Goal: Find specific page/section: Find specific page/section

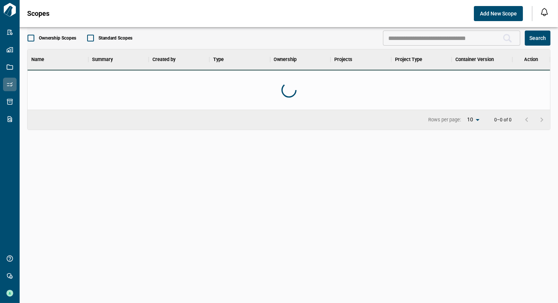
scroll to position [54, 519]
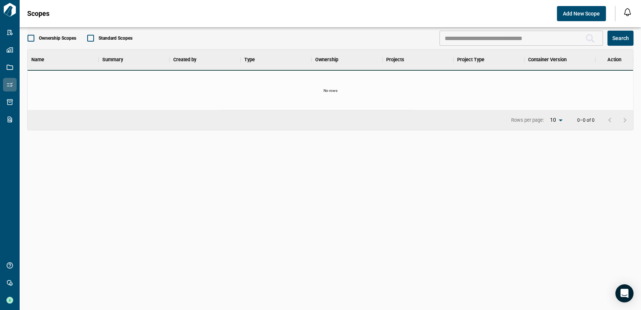
scroll to position [54, 602]
